Goal: Task Accomplishment & Management: Manage account settings

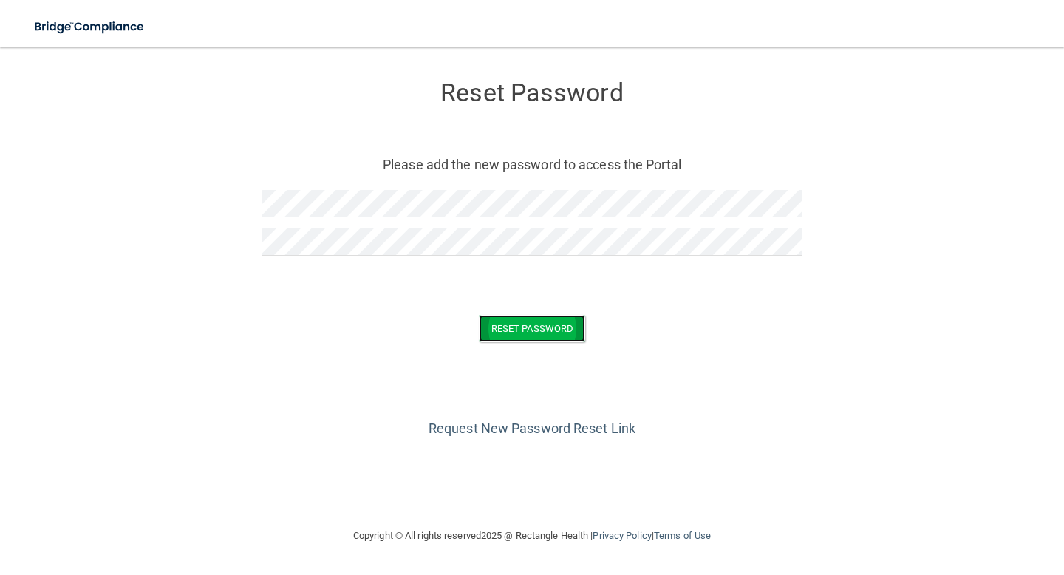
click at [563, 328] on button "Reset Password" at bounding box center [532, 328] width 106 height 27
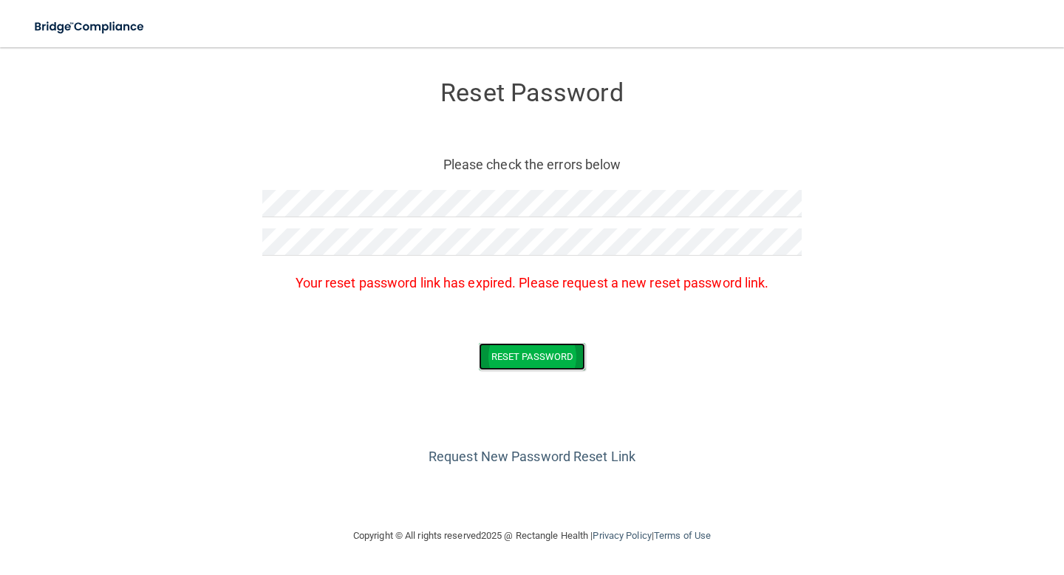
click at [551, 356] on button "Reset Password" at bounding box center [532, 356] width 106 height 27
click at [535, 453] on link "Request New Password Reset Link" at bounding box center [531, 456] width 207 height 16
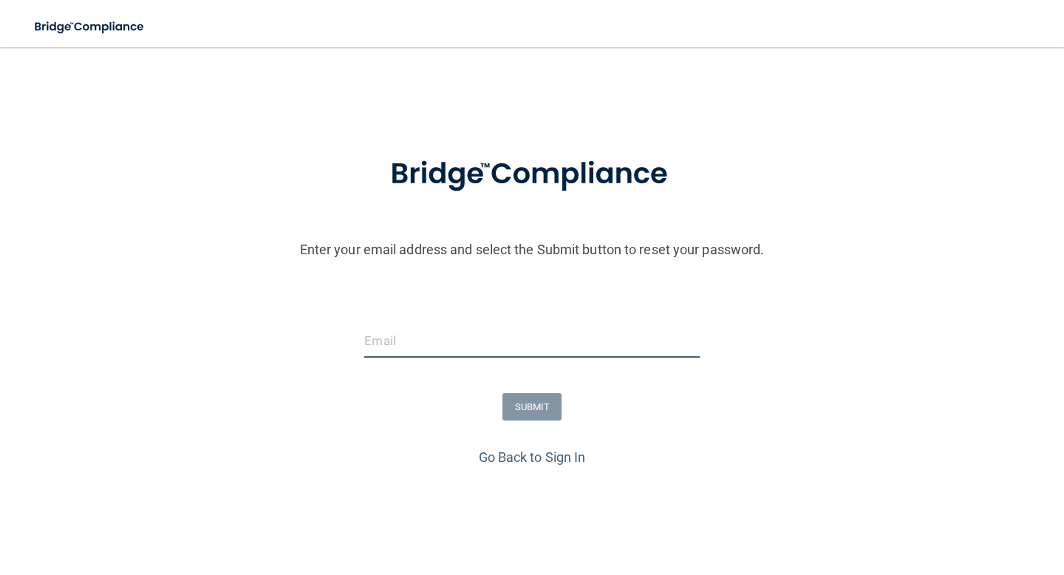
click at [369, 343] on input "email" at bounding box center [531, 340] width 335 height 33
type input "[EMAIL_ADDRESS][DOMAIN_NAME]"
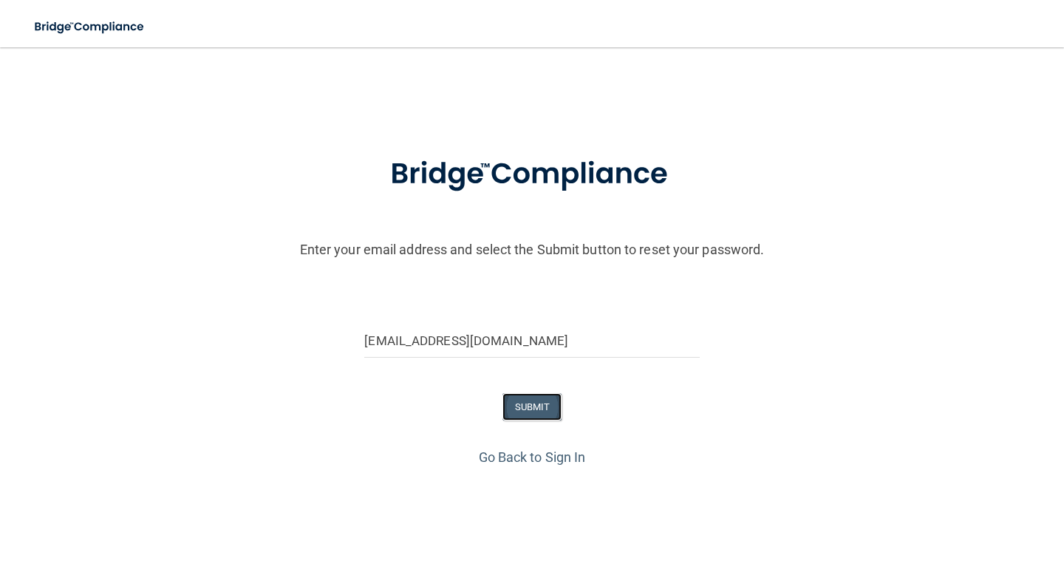
click at [522, 405] on button "SUBMIT" at bounding box center [532, 406] width 60 height 27
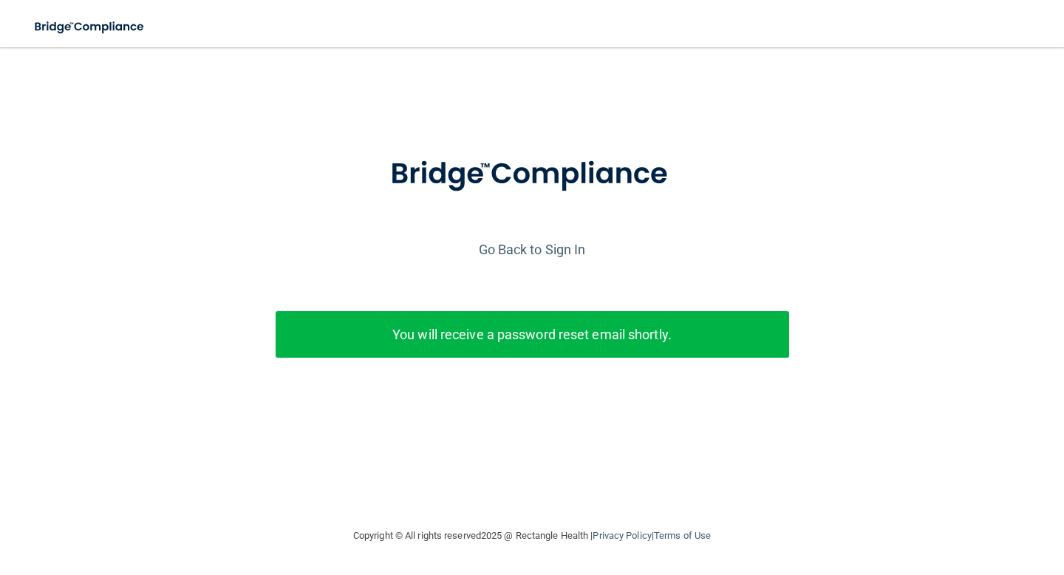
click at [586, 341] on p "You will receive a password reset email shortly." at bounding box center [532, 334] width 491 height 24
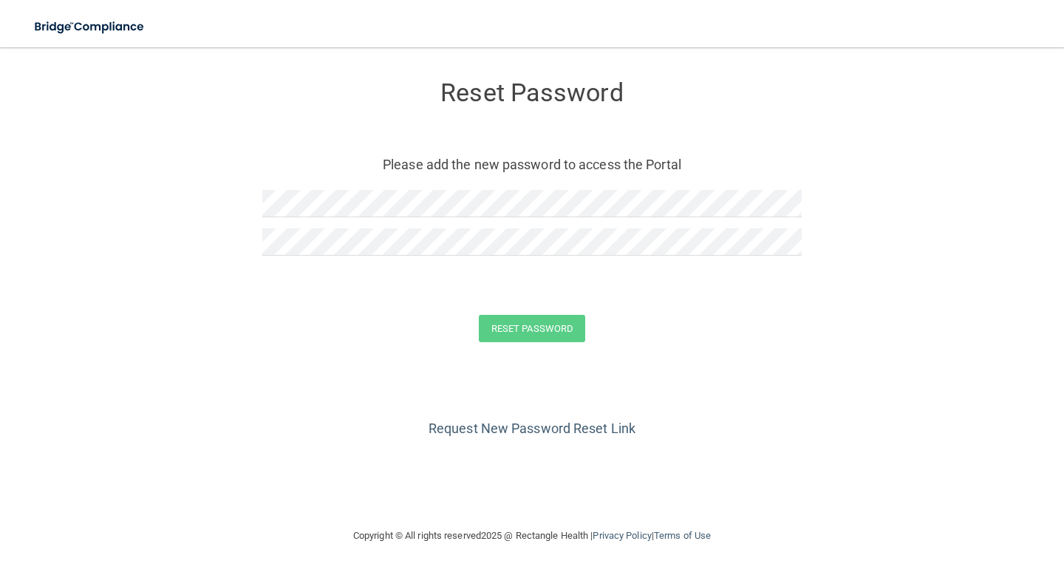
click at [261, 241] on form "Reset Password Please add the new password to access the Portal Reset Password …" at bounding box center [532, 214] width 1004 height 304
click at [558, 329] on button "Reset Password" at bounding box center [532, 328] width 106 height 27
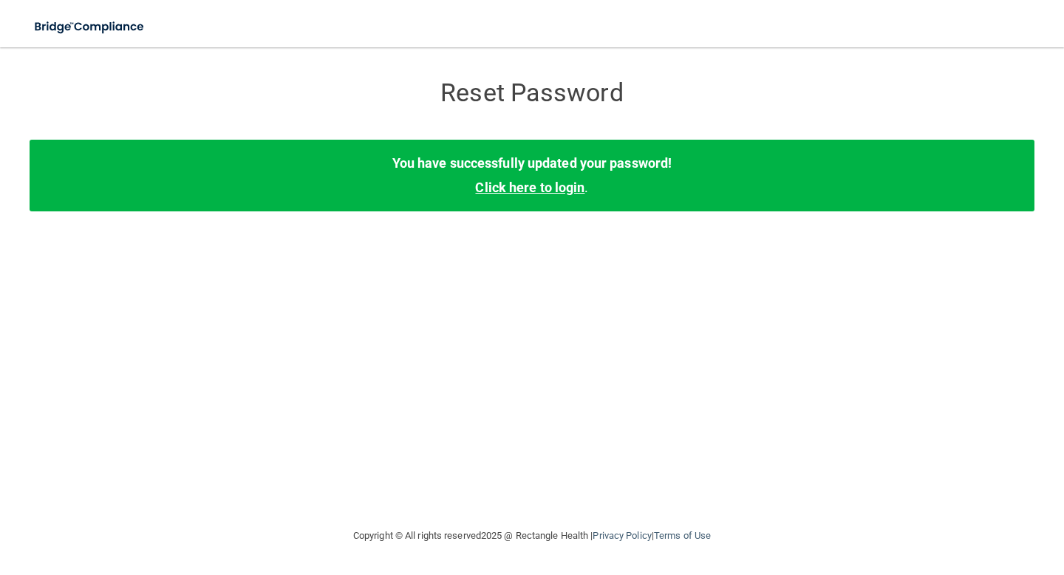
click at [527, 188] on link "Click here to login" at bounding box center [529, 187] width 109 height 16
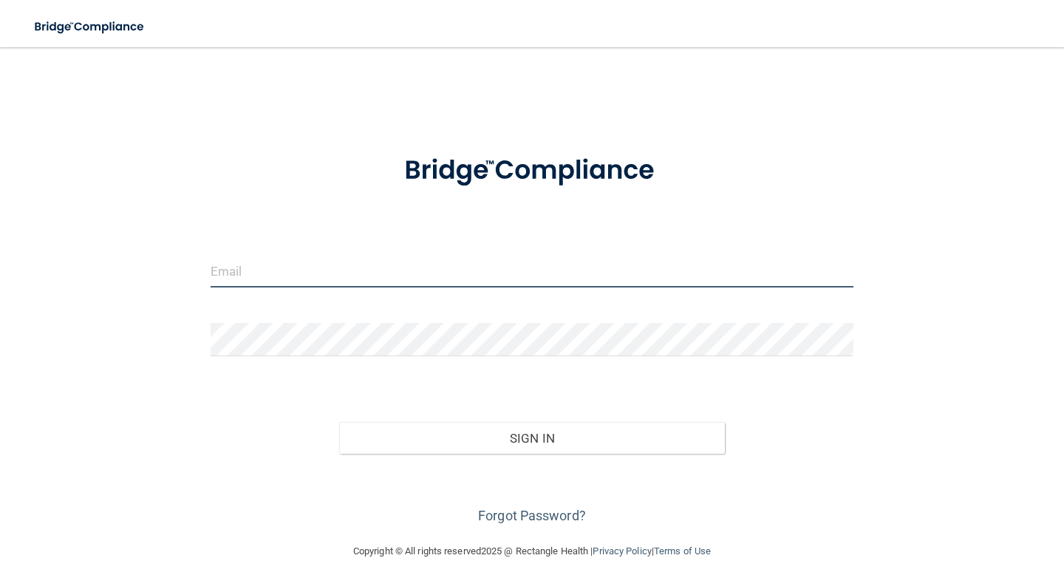
type input "[EMAIL_ADDRESS][DOMAIN_NAME]"
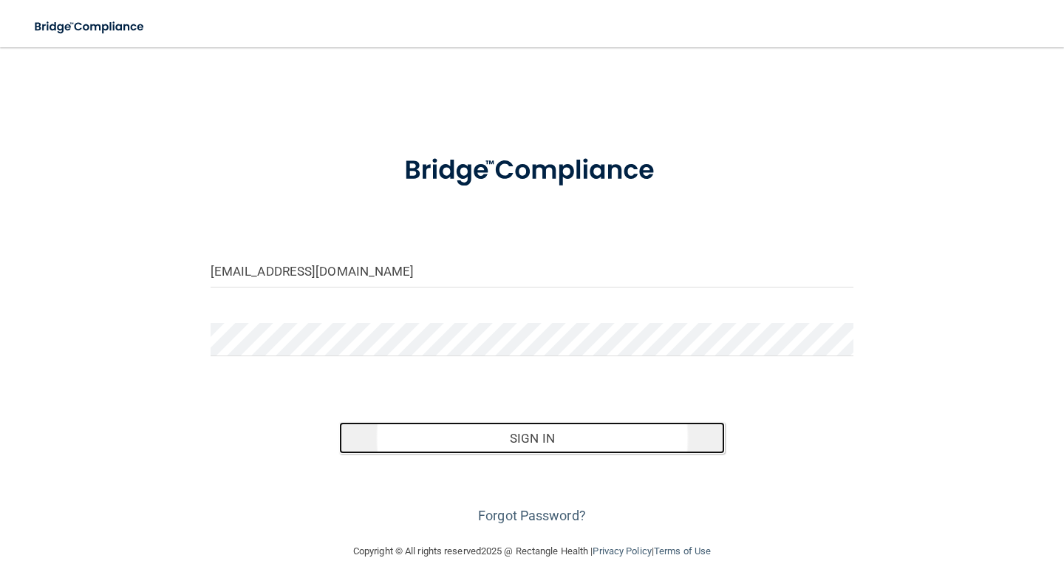
click at [556, 445] on button "Sign In" at bounding box center [532, 438] width 386 height 32
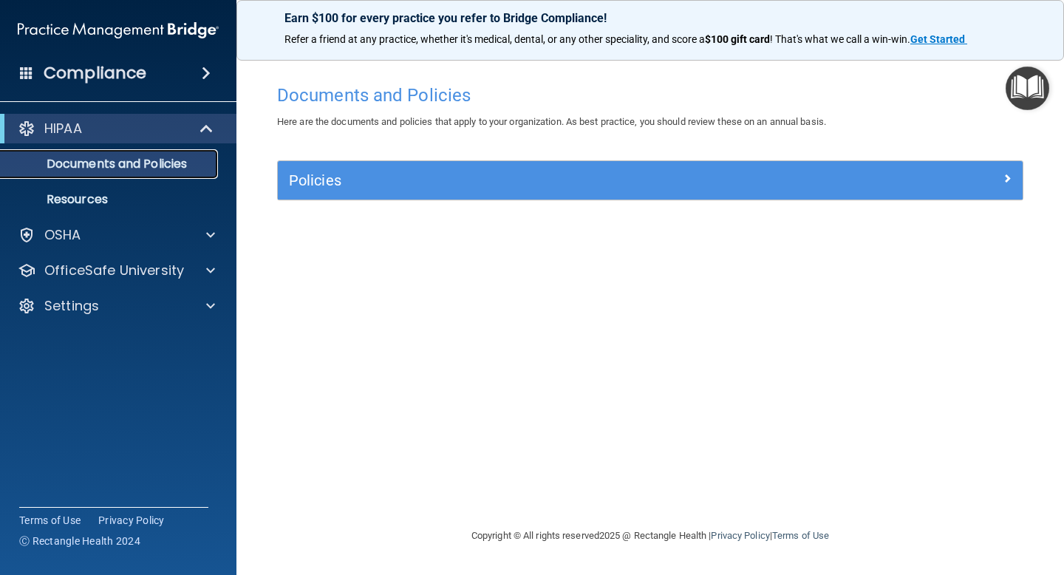
click at [147, 160] on p "Documents and Policies" at bounding box center [111, 164] width 202 height 15
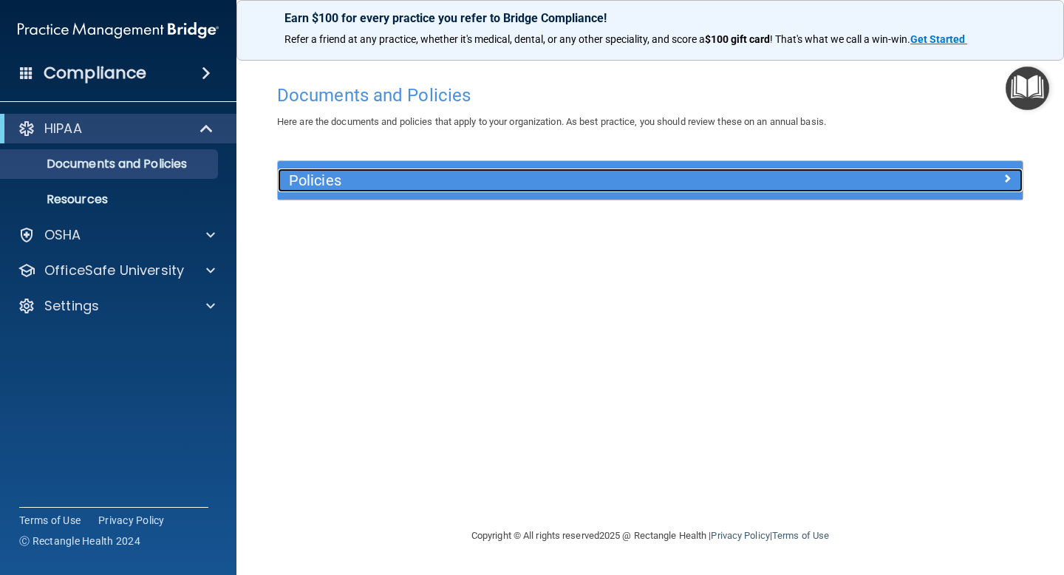
click at [421, 168] on div "Policies" at bounding box center [557, 180] width 558 height 24
